Goal: Task Accomplishment & Management: Use online tool/utility

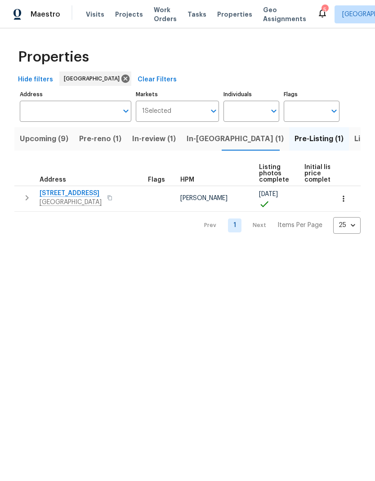
click at [57, 195] on span "[STREET_ADDRESS]" at bounding box center [71, 193] width 62 height 9
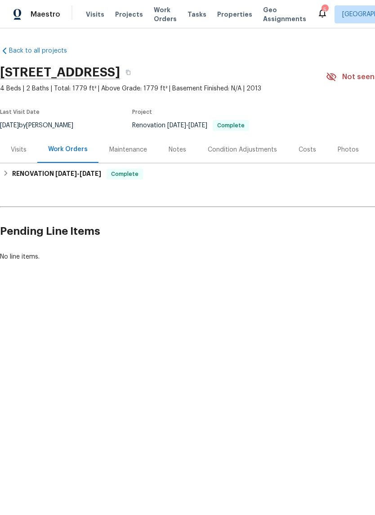
click at [352, 322] on html "Maestro Visits Projects Work Orders Tasks Properties Geo Assignments 5 [GEOGRAP…" at bounding box center [187, 161] width 375 height 322
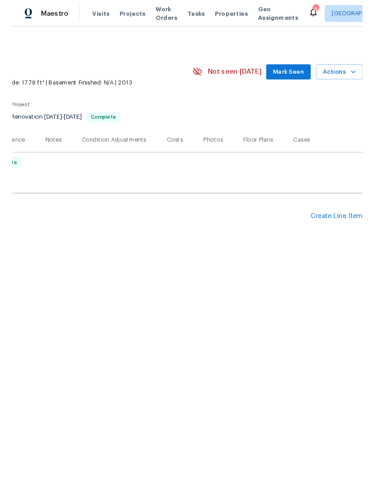
scroll to position [0, 133]
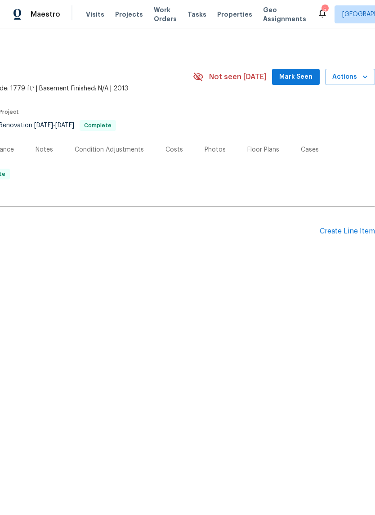
click at [340, 234] on div "Create Line Item" at bounding box center [347, 231] width 55 height 9
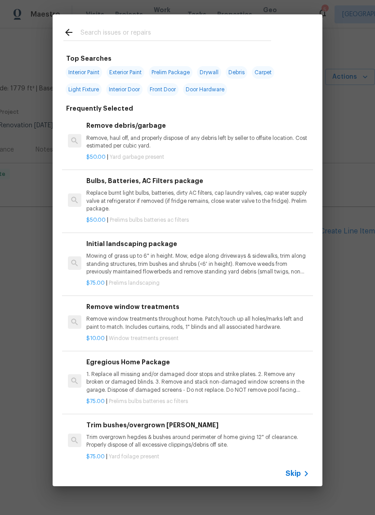
click at [94, 30] on input "text" at bounding box center [175, 33] width 191 height 13
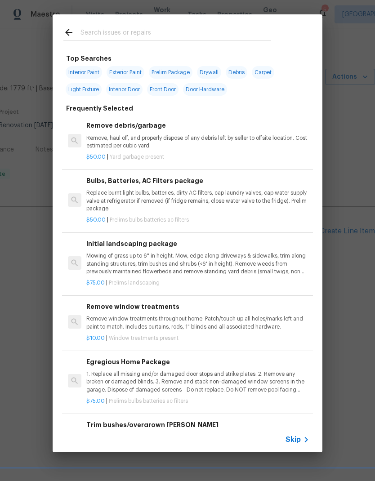
click at [125, 75] on span "Exterior Paint" at bounding box center [126, 72] width 38 height 13
type input "Exterior Paint"
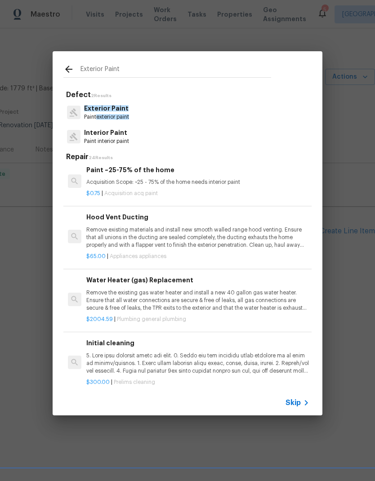
scroll to position [1078, 0]
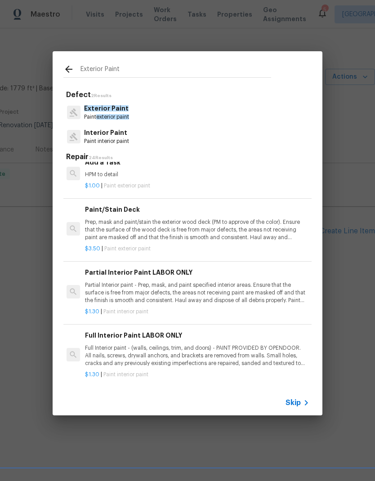
click at [91, 116] on p "Paint exterior paint" at bounding box center [106, 117] width 45 height 8
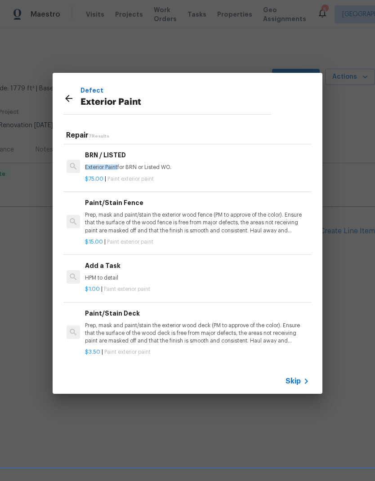
click at [91, 116] on div "Defect Exterior Paint" at bounding box center [167, 98] width 229 height 51
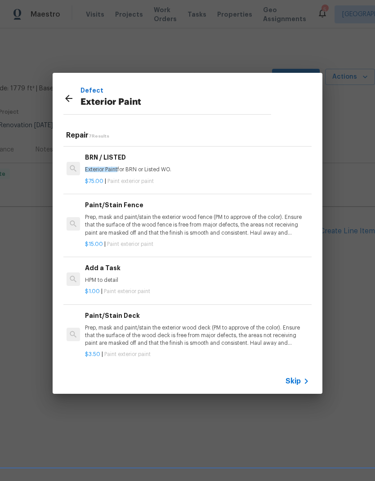
scroll to position [168, 1]
click at [67, 101] on icon at bounding box center [68, 98] width 11 height 11
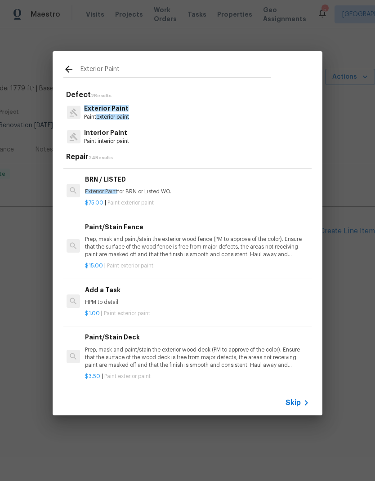
click at [91, 68] on input "Exterior Paint" at bounding box center [175, 70] width 191 height 13
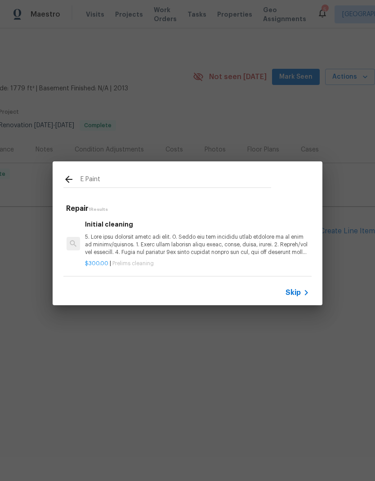
type input "Paint"
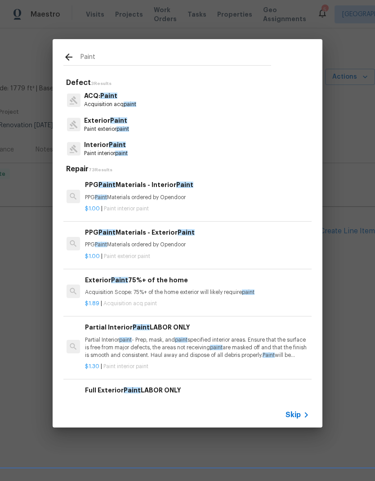
click at [89, 174] on div "PPG Paint Materials - Interior Paint PPG Paint Materials ordered by Opendoor $1…" at bounding box center [186, 196] width 251 height 50
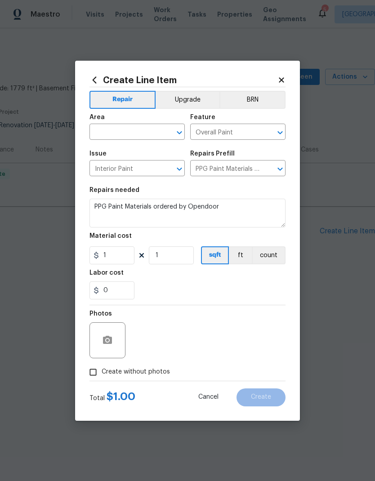
click at [90, 76] on icon at bounding box center [94, 80] width 10 height 10
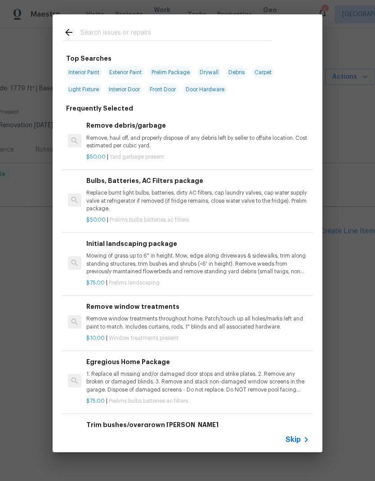
click at [96, 35] on input "text" at bounding box center [175, 33] width 191 height 13
type input "P"
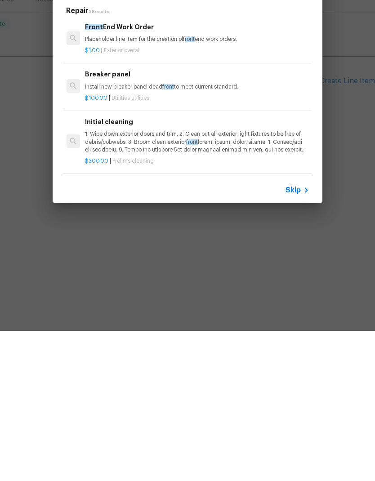
type input "F"
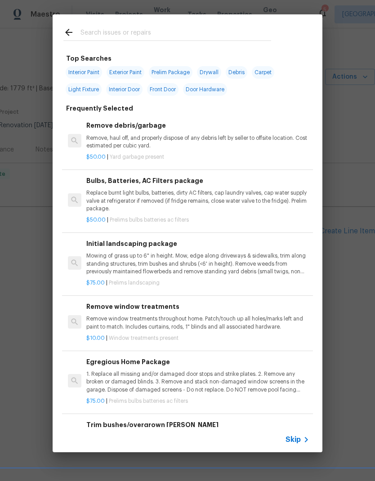
click at [116, 71] on span "Exterior Paint" at bounding box center [126, 72] width 38 height 13
type input "Exterior Paint"
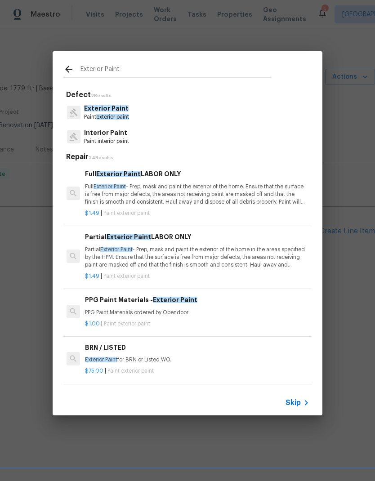
scroll to position [0, 1]
click at [90, 112] on p "Exterior Paint" at bounding box center [106, 108] width 45 height 9
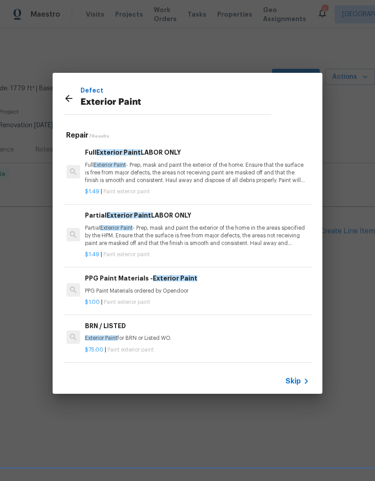
click at [68, 101] on icon at bounding box center [68, 98] width 11 height 11
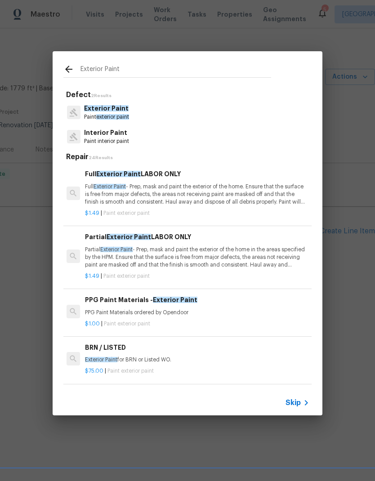
click at [67, 71] on icon at bounding box center [68, 69] width 7 height 7
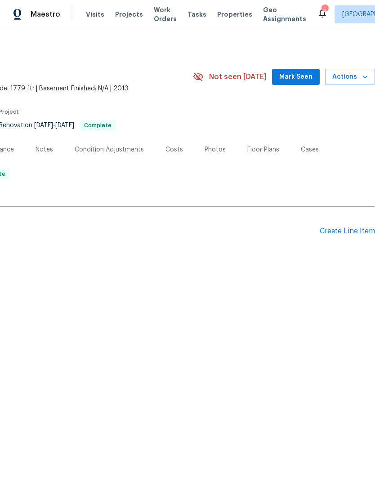
click at [359, 234] on div "Create Line Item" at bounding box center [347, 231] width 55 height 9
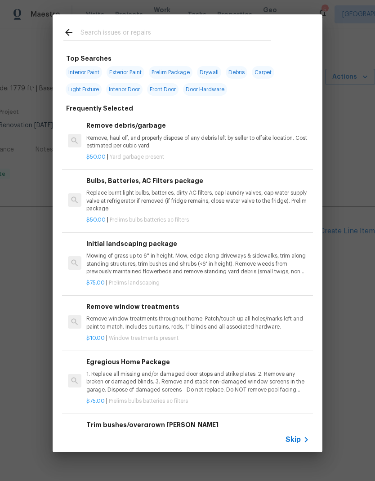
click at [161, 89] on span "Front Door" at bounding box center [162, 89] width 31 height 13
type input "Front Door"
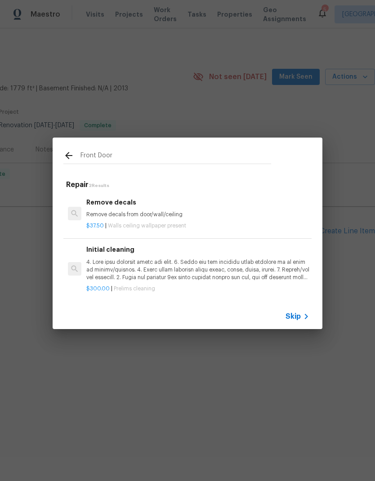
click at [105, 214] on p "Remove decals from door/wall/ceiling" at bounding box center [197, 215] width 223 height 8
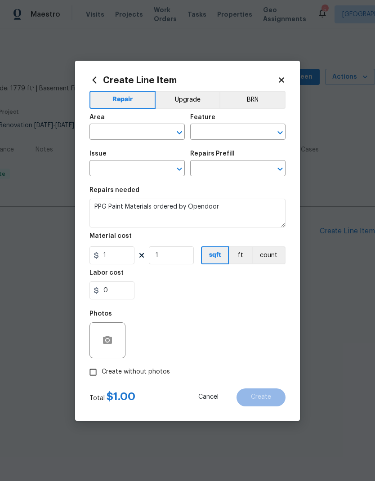
type input "Walls and Ceiling"
type input "Wallpaper"
type input "Remove decals $37.50"
type textarea "Remove decals from door/wall/ceiling"
type input "37.5"
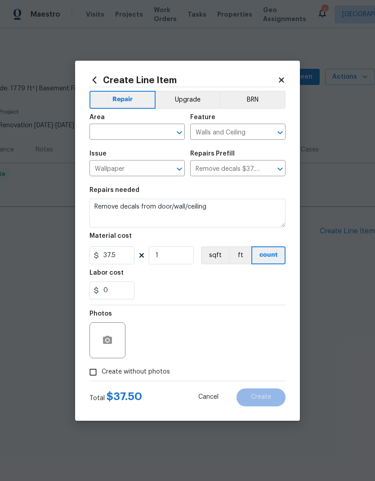
click at [107, 130] on input "text" at bounding box center [124, 133] width 70 height 14
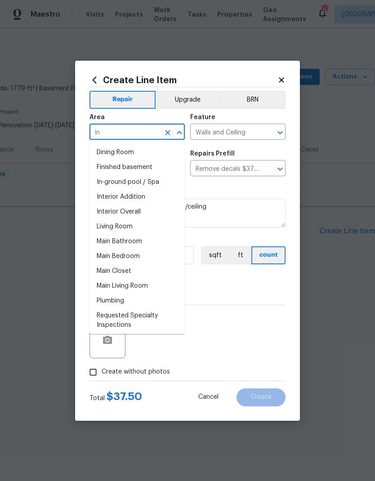
type input "i"
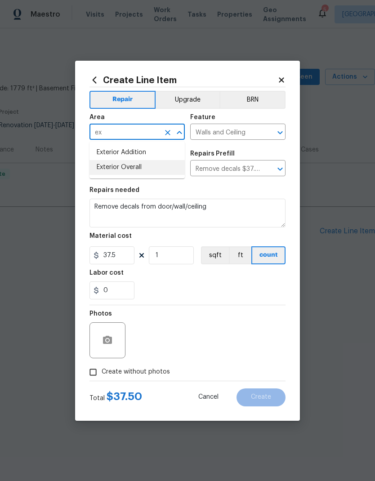
click at [105, 170] on li "Exterior Overall" at bounding box center [136, 167] width 95 height 15
type input "Exterior Overall"
click at [119, 252] on input "37.5" at bounding box center [111, 255] width 45 height 18
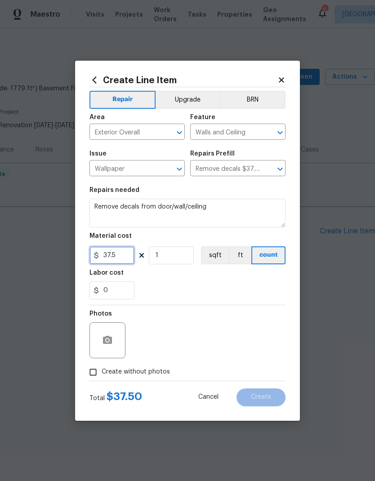
click at [120, 264] on input "37.5" at bounding box center [111, 255] width 45 height 18
click at [142, 288] on div "0" at bounding box center [187, 290] width 196 height 18
click at [99, 344] on button "button" at bounding box center [108, 341] width 22 height 22
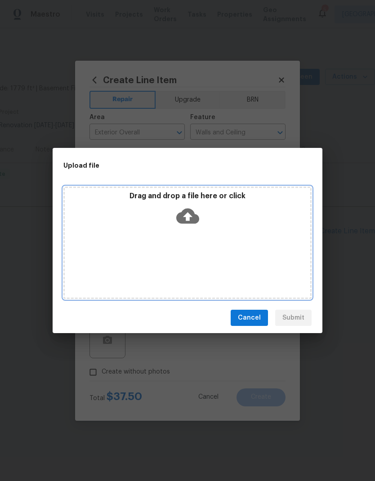
click at [180, 227] on icon at bounding box center [187, 216] width 23 height 23
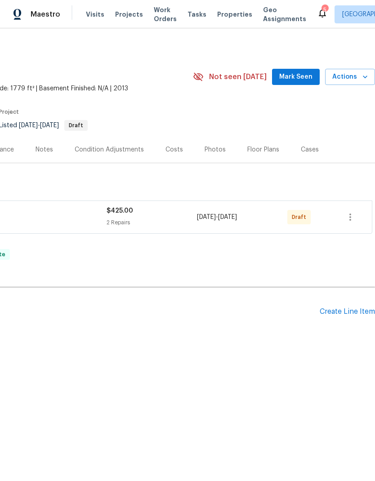
scroll to position [0, 133]
click at [352, 218] on icon "button" at bounding box center [350, 217] width 11 height 11
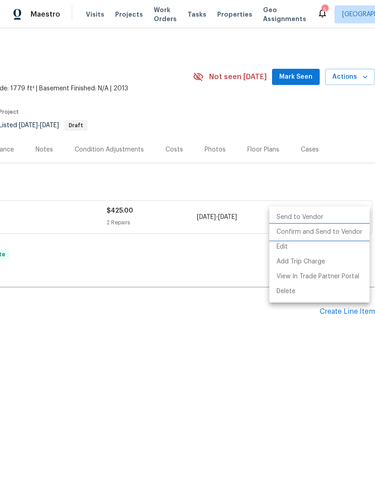
click at [346, 231] on li "Confirm and Send to Vendor" at bounding box center [319, 232] width 100 height 15
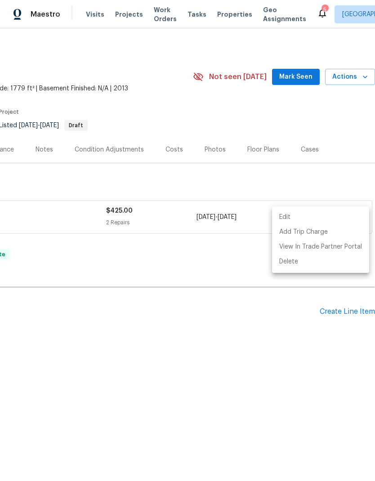
click at [305, 80] on div at bounding box center [187, 240] width 375 height 481
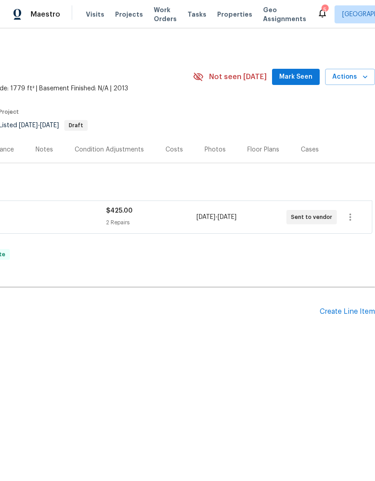
click at [307, 82] on span "Mark Seen" at bounding box center [295, 76] width 33 height 11
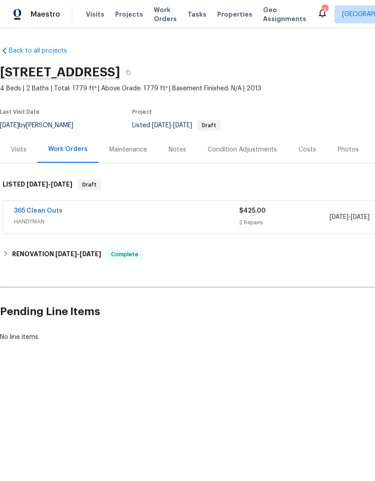
scroll to position [0, 0]
click at [175, 152] on div "Notes" at bounding box center [178, 149] width 18 height 9
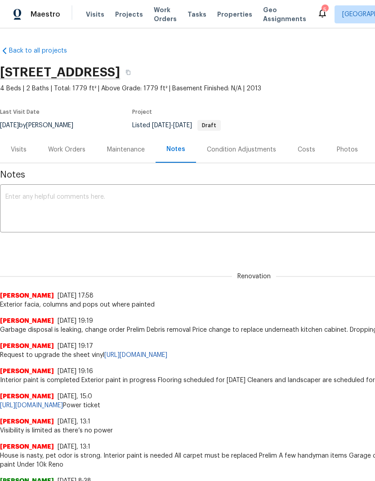
click at [40, 214] on textarea at bounding box center [253, 209] width 497 height 31
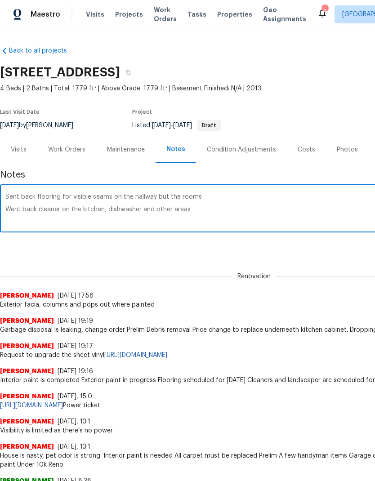
click at [19, 207] on textarea "Sent back flooring for visible seams on the hallway but the rooms Went back cle…" at bounding box center [253, 209] width 497 height 31
click at [27, 218] on textarea "Sent back flooring for visible seams on the hallway but the rooms Sent back cle…" at bounding box center [253, 209] width 497 height 31
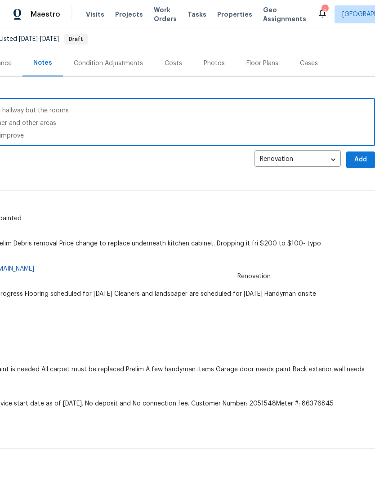
scroll to position [86, 133]
type textarea "Sent back flooring for visible seams on the hallway but the rooms Sent back cle…"
click at [361, 160] on span "Add" at bounding box center [360, 159] width 14 height 11
